Goal: Navigation & Orientation: Find specific page/section

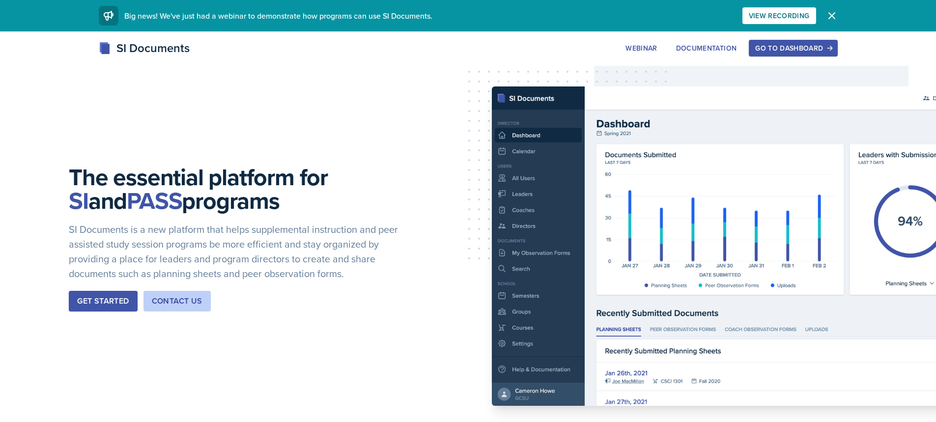
click at [788, 45] on div "Go to Dashboard" at bounding box center [793, 48] width 76 height 8
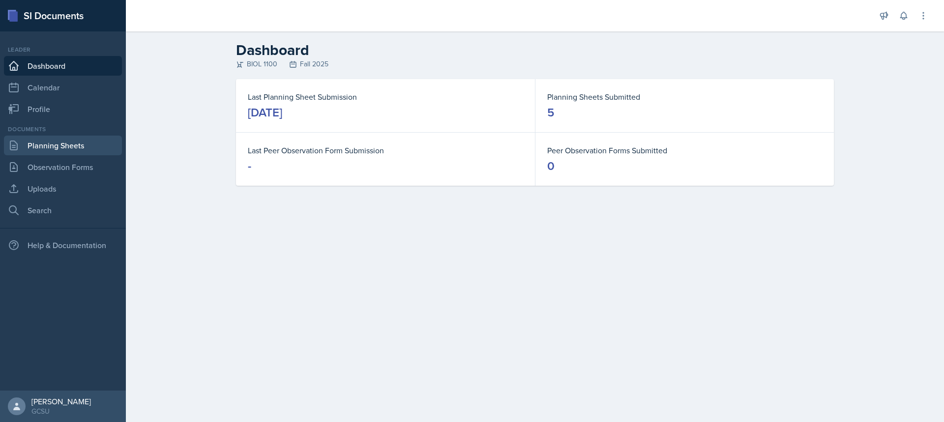
click at [71, 145] on link "Planning Sheets" at bounding box center [63, 146] width 118 height 20
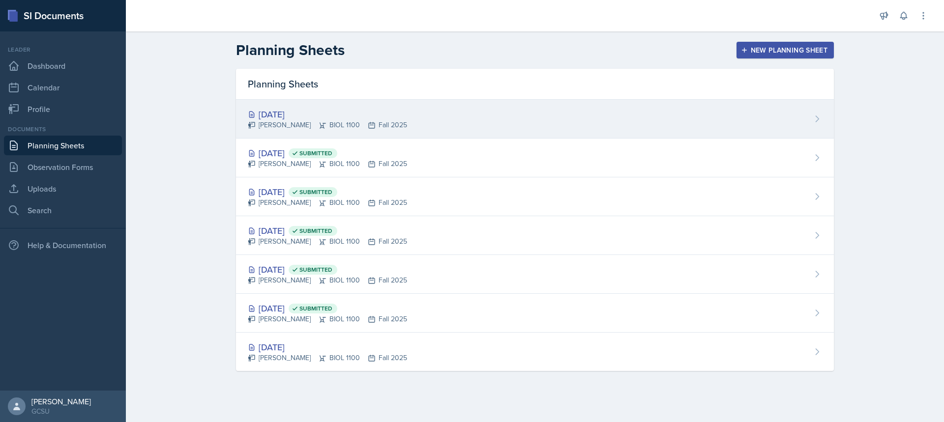
click at [285, 113] on div "[DATE]" at bounding box center [327, 114] width 159 height 13
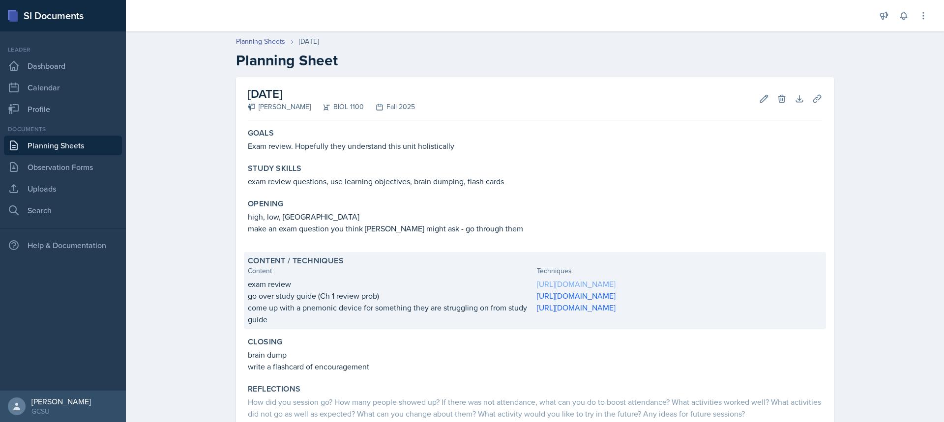
click at [608, 282] on link "[URL][DOMAIN_NAME]" at bounding box center [576, 284] width 79 height 11
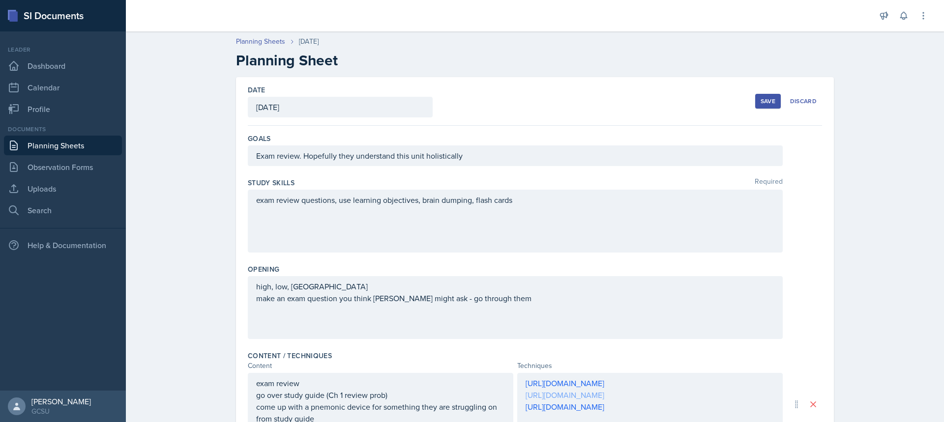
click at [614, 402] on div "[URL][DOMAIN_NAME] [URL][DOMAIN_NAME] [URL][DOMAIN_NAME]" at bounding box center [649, 394] width 249 height 35
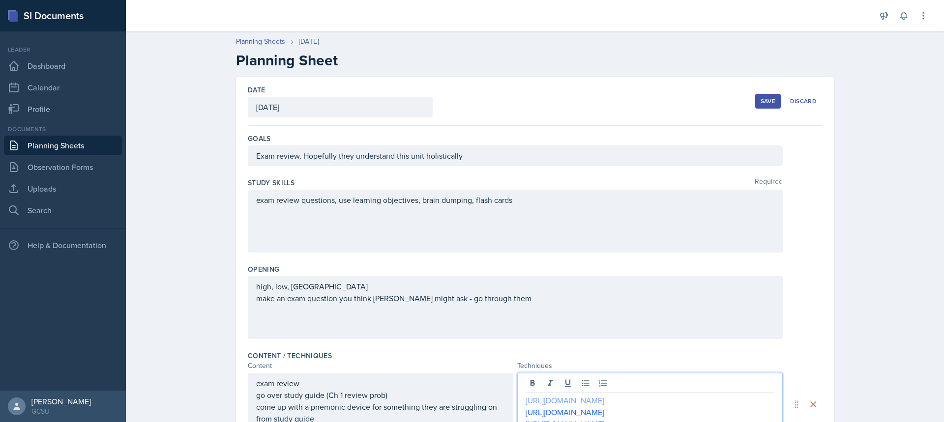
click at [604, 402] on link "[URL][DOMAIN_NAME]" at bounding box center [564, 400] width 79 height 11
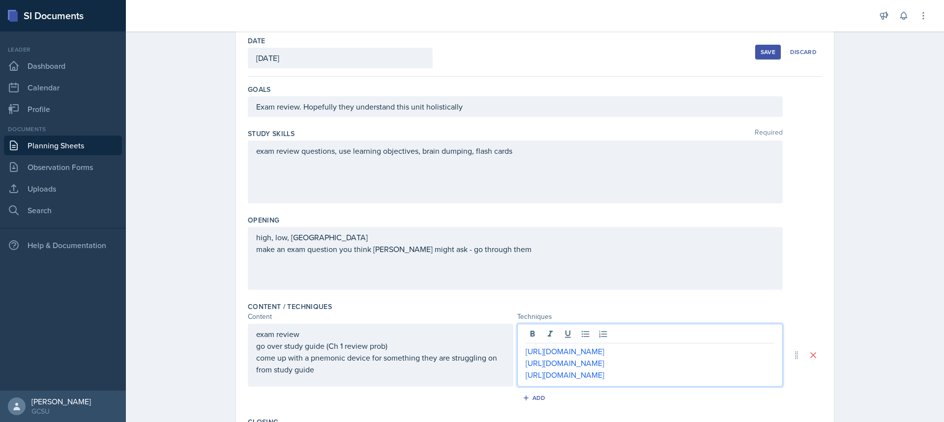
scroll to position [98, 0]
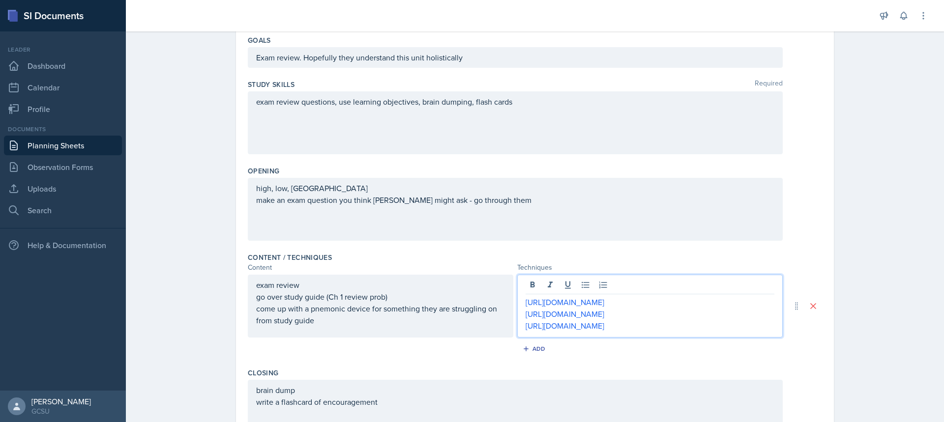
click at [904, 344] on div "Planning Sheets [DATE] Planning Sheet Date [DATE] [DATE] 31 1 2 3 4 5 6 7 8 9 1…" at bounding box center [535, 248] width 818 height 640
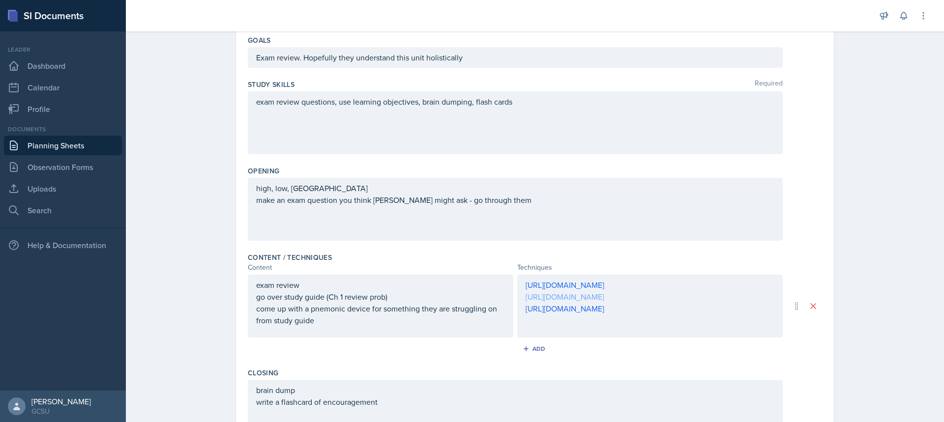
click at [588, 300] on div "[URL][DOMAIN_NAME] [URL][DOMAIN_NAME] [URL][DOMAIN_NAME]" at bounding box center [649, 296] width 249 height 35
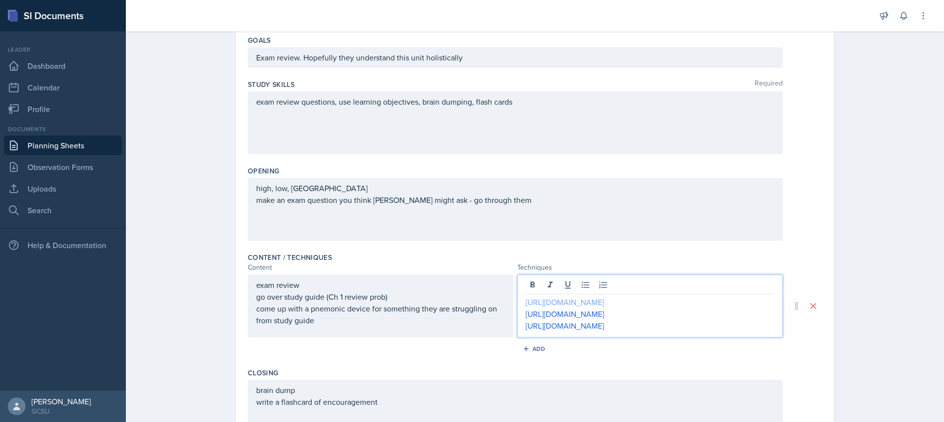
click at [565, 303] on link "[URL][DOMAIN_NAME]" at bounding box center [564, 302] width 79 height 11
